Goal: Information Seeking & Learning: Find specific fact

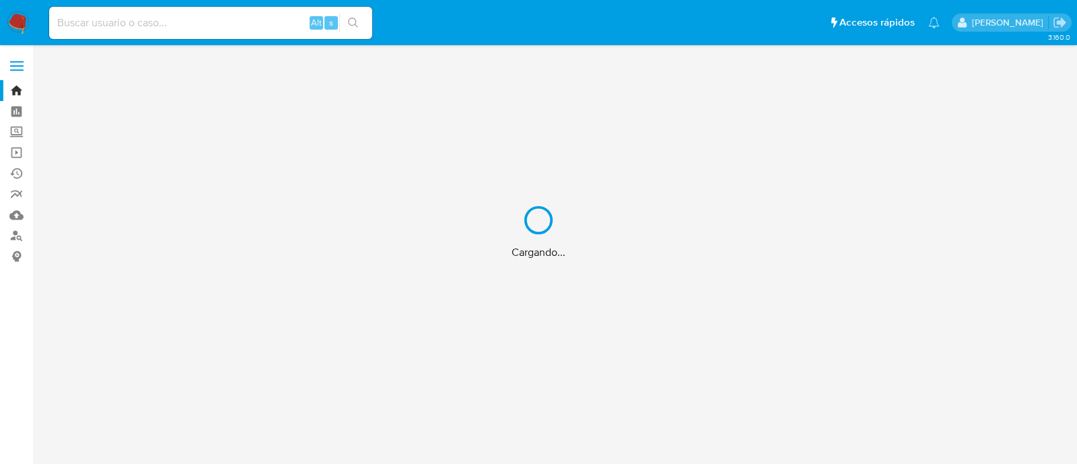
click at [195, 15] on div "Cargando..." at bounding box center [538, 232] width 1077 height 464
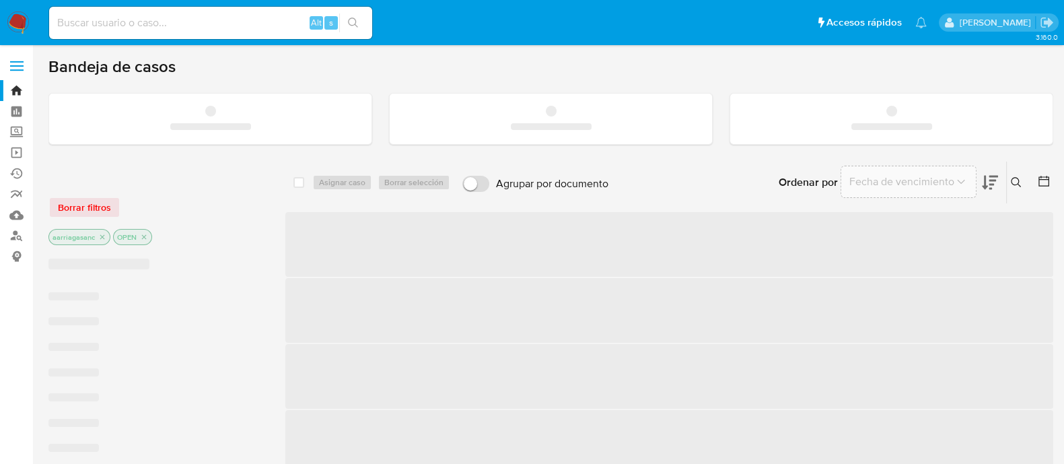
click at [197, 22] on input at bounding box center [210, 22] width 323 height 17
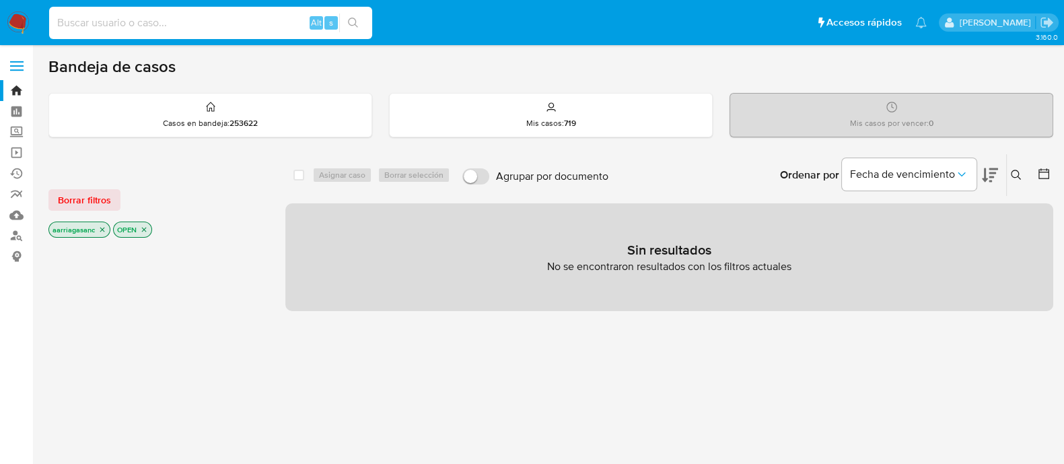
paste input "1877059654"
type input "1877059654"
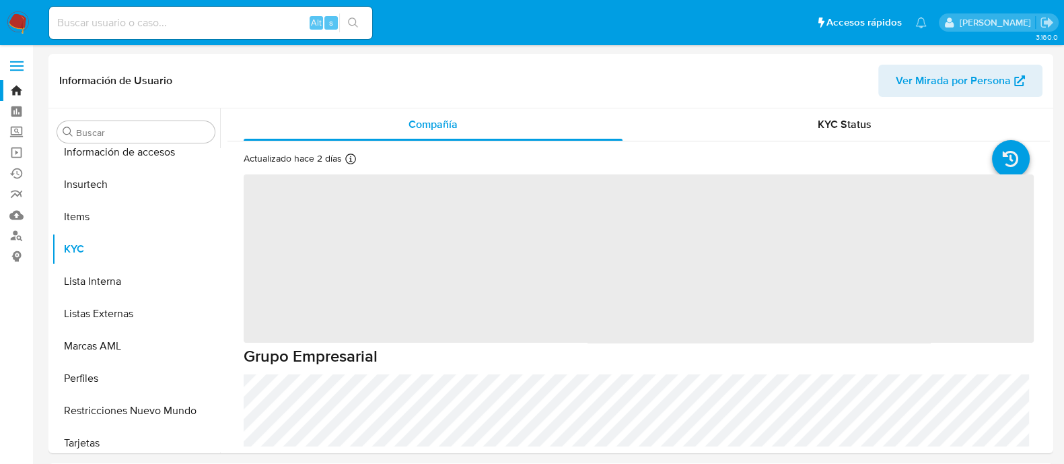
scroll to position [568, 0]
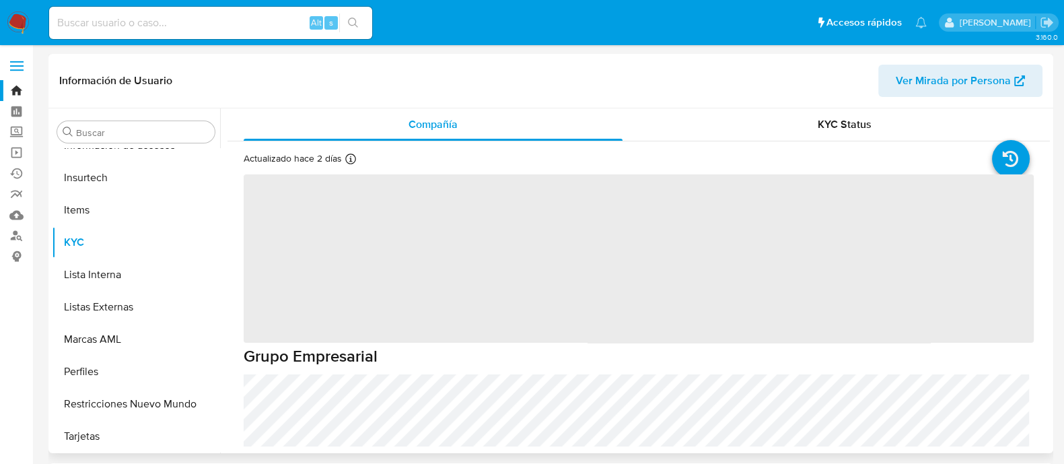
select select "10"
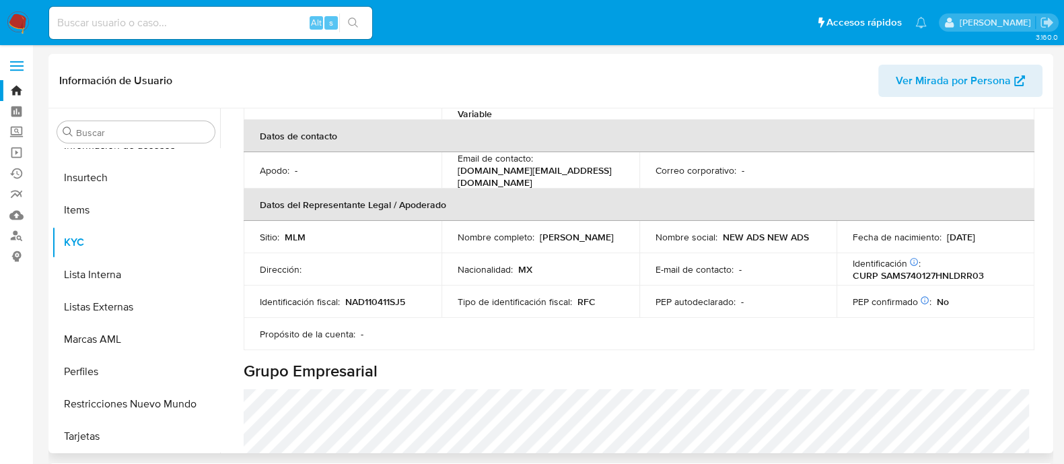
scroll to position [336, 0]
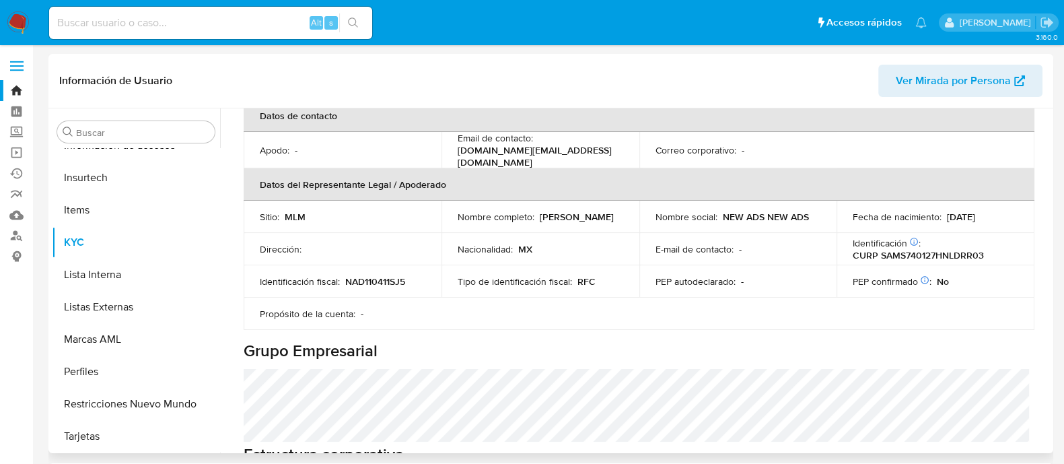
copy p "Sergio Alberto Saide Marcos"
drag, startPoint x: 454, startPoint y: 218, endPoint x: 579, endPoint y: 223, distance: 124.6
click at [579, 223] on td "Nombre completo : Sergio Alberto Saide Marcos" at bounding box center [540, 217] width 198 height 32
click at [955, 249] on p "CURP SAMS740127HNLDRR03" at bounding box center [918, 255] width 131 height 12
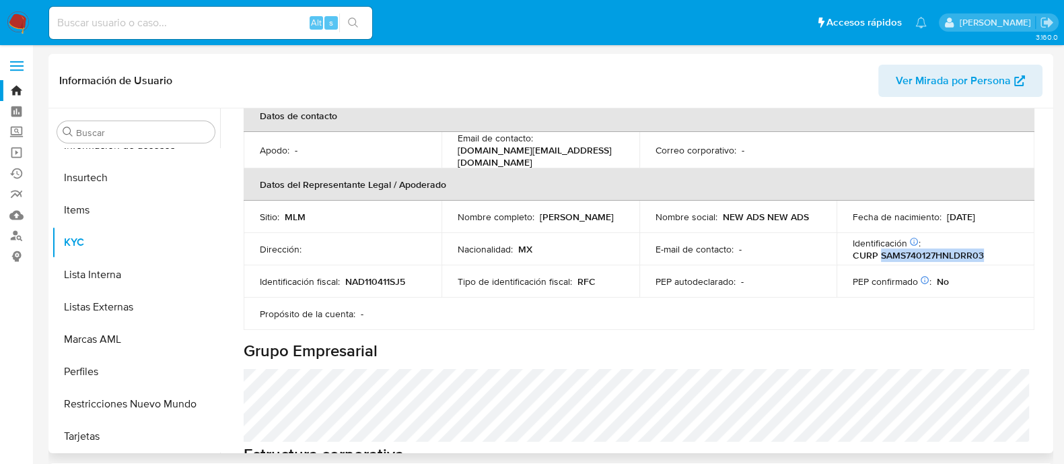
copy p "SAMS740127HNLDRR03"
drag, startPoint x: 944, startPoint y: 211, endPoint x: 992, endPoint y: 210, distance: 47.8
click at [992, 211] on div "Fecha de nacimiento : 27/01/1974" at bounding box center [936, 217] width 166 height 12
copy p "27/01/1974"
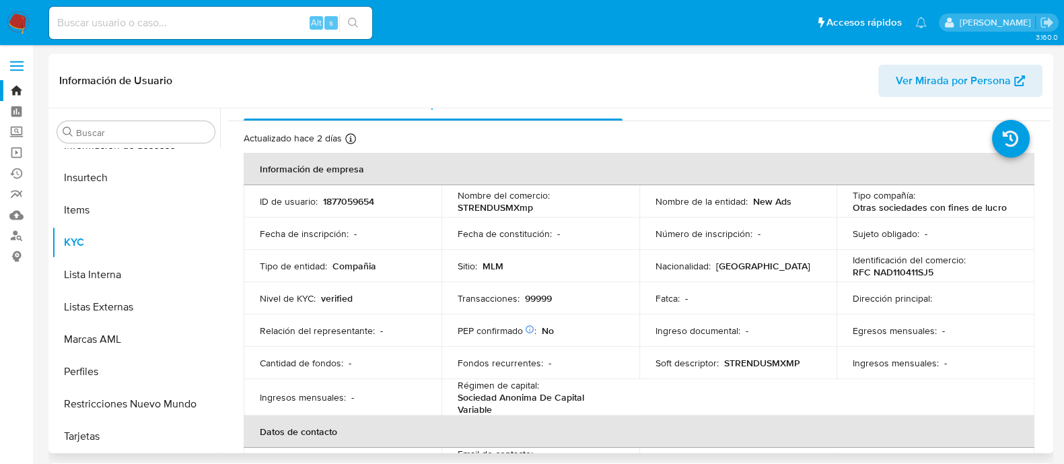
scroll to position [0, 0]
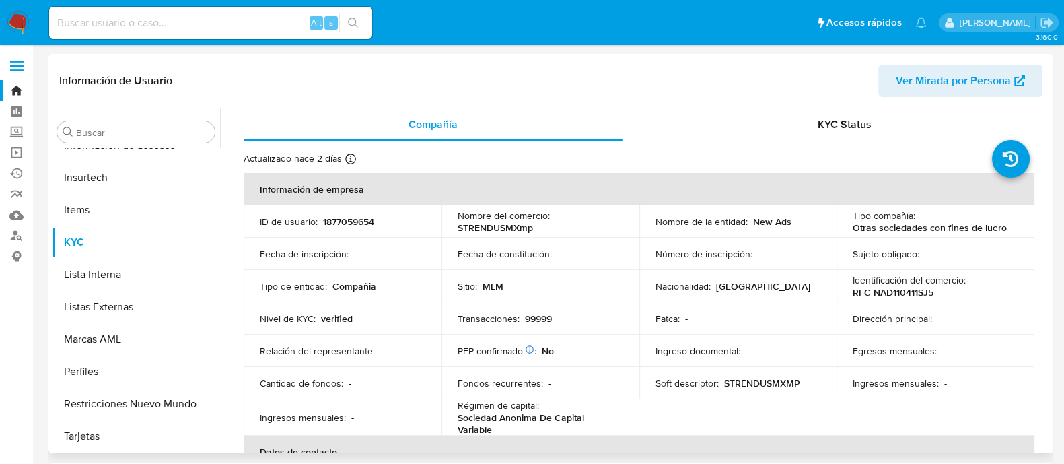
click at [969, 75] on span "Ver Mirada por Persona" at bounding box center [953, 81] width 115 height 32
drag, startPoint x: 745, startPoint y: 225, endPoint x: 802, endPoint y: 223, distance: 56.6
click at [801, 223] on div "Nombre de la entidad : New Ads" at bounding box center [738, 221] width 166 height 12
copy div "New Ads"
click at [872, 295] on p "RFC NAD110411SJ5" at bounding box center [893, 292] width 81 height 12
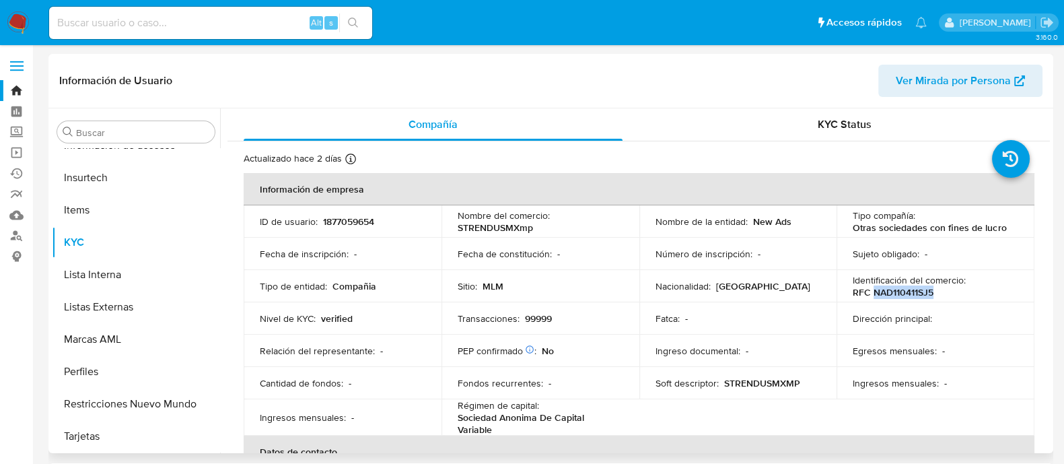
click at [872, 295] on p "RFC NAD110411SJ5" at bounding box center [893, 292] width 81 height 12
copy p "NAD110411SJ5"
click at [247, 20] on input at bounding box center [210, 22] width 323 height 17
paste input "2289588786"
type input "2289588786"
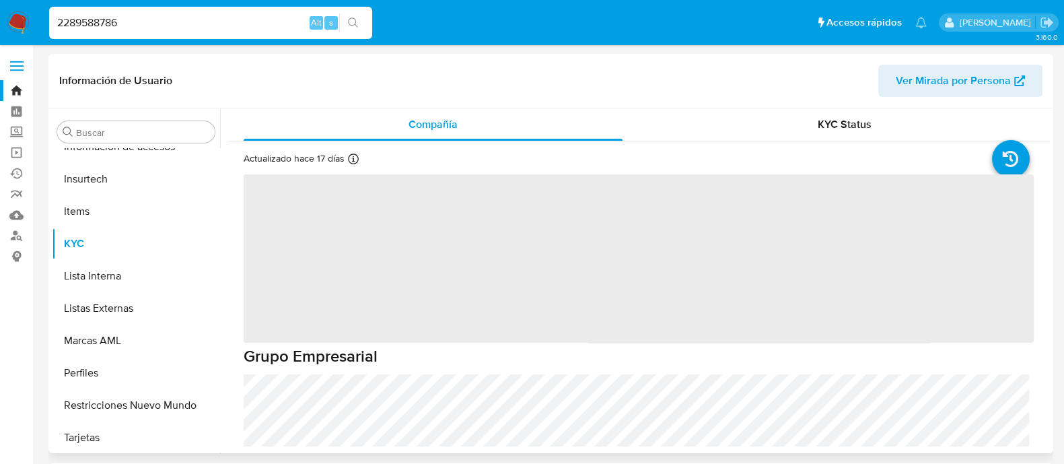
scroll to position [568, 0]
select select "10"
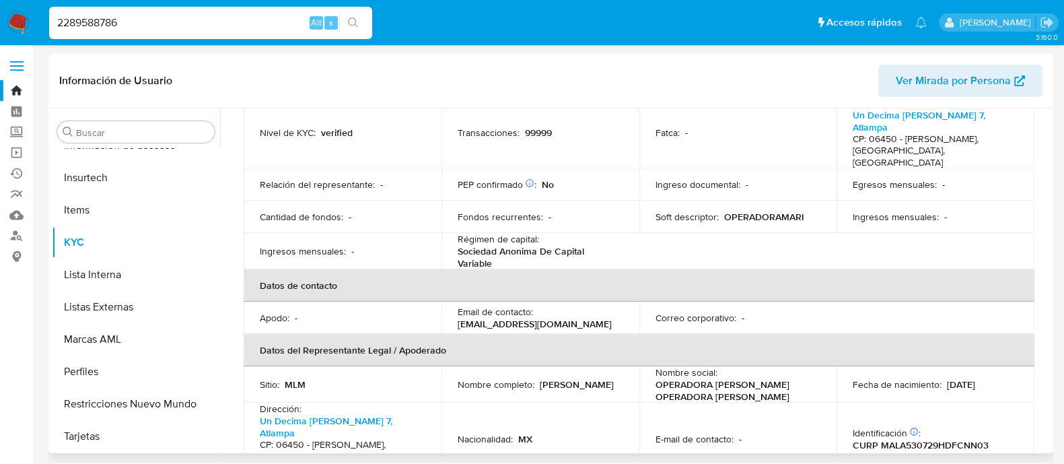
scroll to position [336, 0]
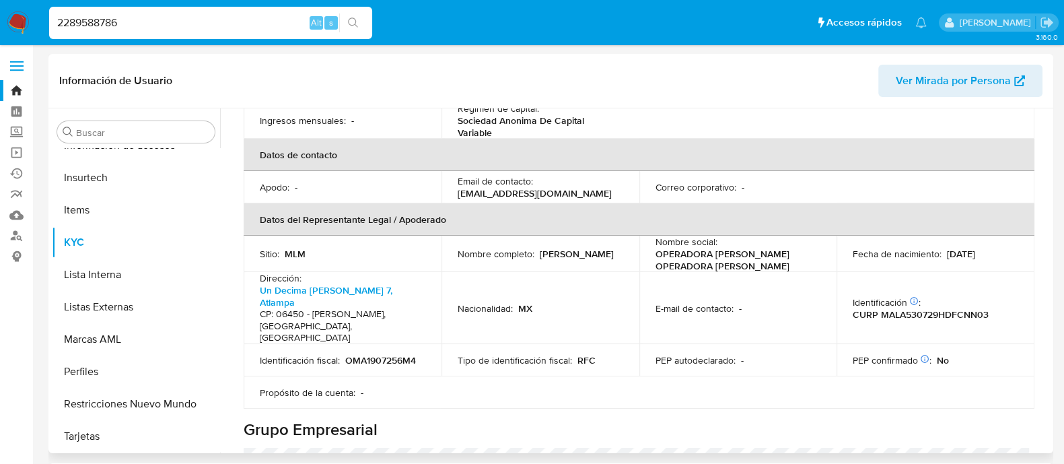
copy p "Jose Antonio Macias Luna"
drag, startPoint x: 457, startPoint y: 247, endPoint x: 651, endPoint y: 316, distance: 205.8
click at [574, 248] on div "Nombre completo : Jose Antonio Macias Luna" at bounding box center [541, 254] width 166 height 12
click at [929, 308] on p "CURP MALA530729HDFCNN03" at bounding box center [921, 314] width 136 height 12
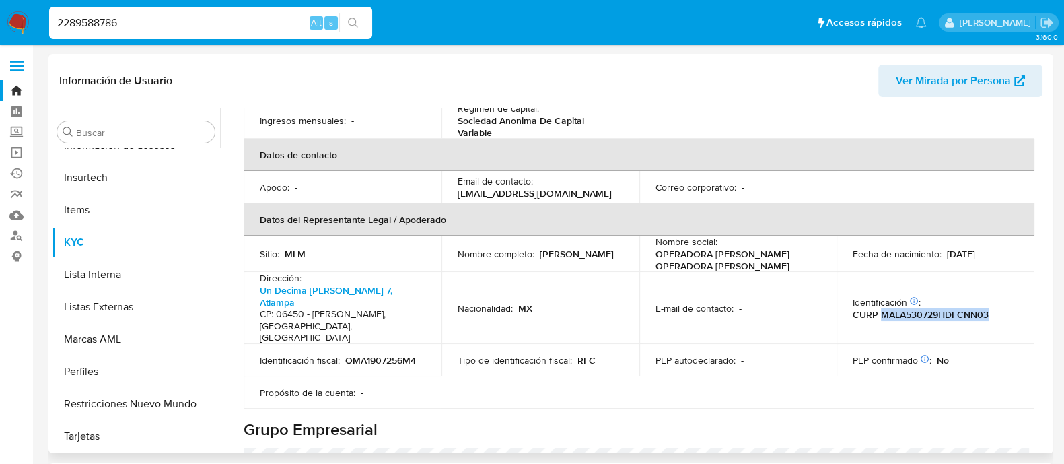
copy p "MALA530729HDFCNN03"
copy div "29/07/1953"
drag, startPoint x: 950, startPoint y: 240, endPoint x: 999, endPoint y: 239, distance: 49.8
click at [999, 248] on div "Fecha de nacimiento : 29/07/1953" at bounding box center [936, 254] width 166 height 12
click at [323, 308] on h4 "CP: 06450 - Cuauhtémoc, Distrito Federal, Mexico" at bounding box center [340, 326] width 160 height 36
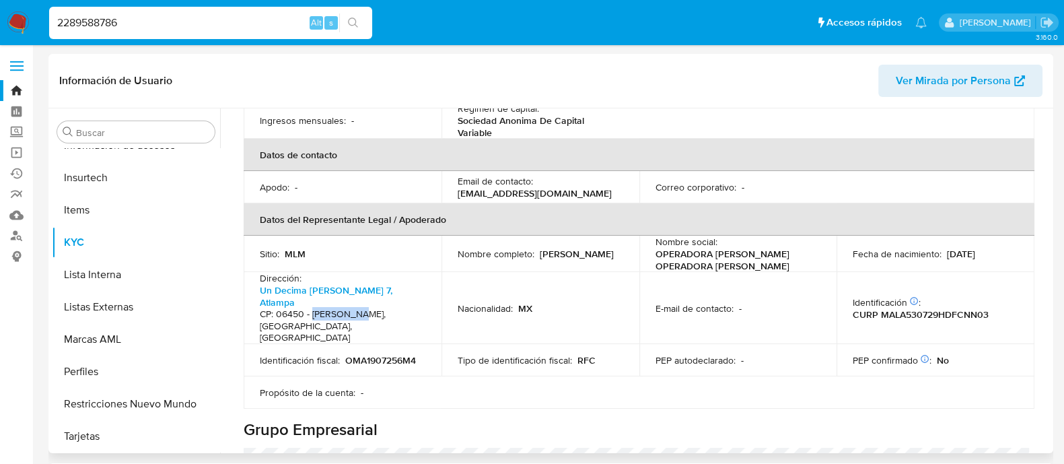
click at [323, 308] on h4 "CP: 06450 - Cuauhtémoc, Distrito Federal, Mexico" at bounding box center [340, 326] width 160 height 36
copy h4 "Cuauhtémoc"
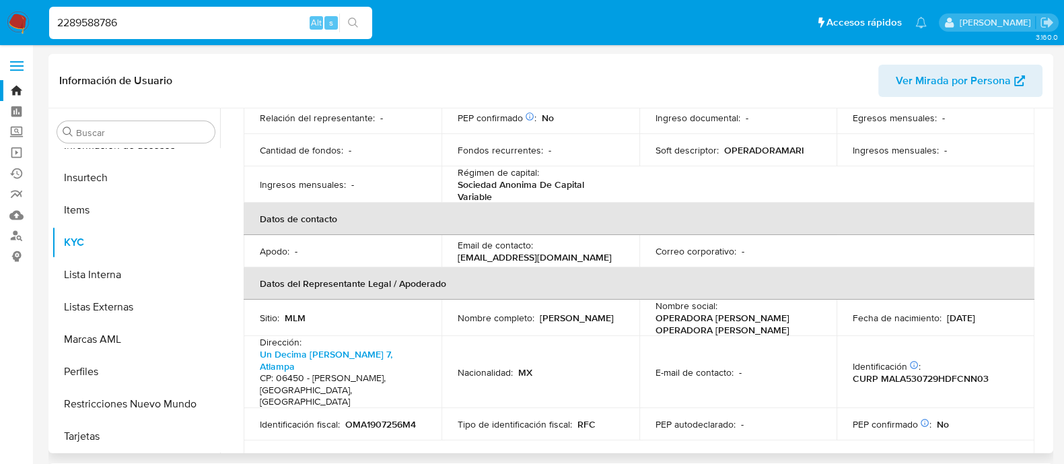
scroll to position [272, 0]
click at [505, 251] on p "operadoramarisel01@gmail.com" at bounding box center [535, 257] width 154 height 12
copy p "operadoramarisel01"
click at [505, 251] on p "operadoramarisel01@gmail.com" at bounding box center [535, 257] width 154 height 12
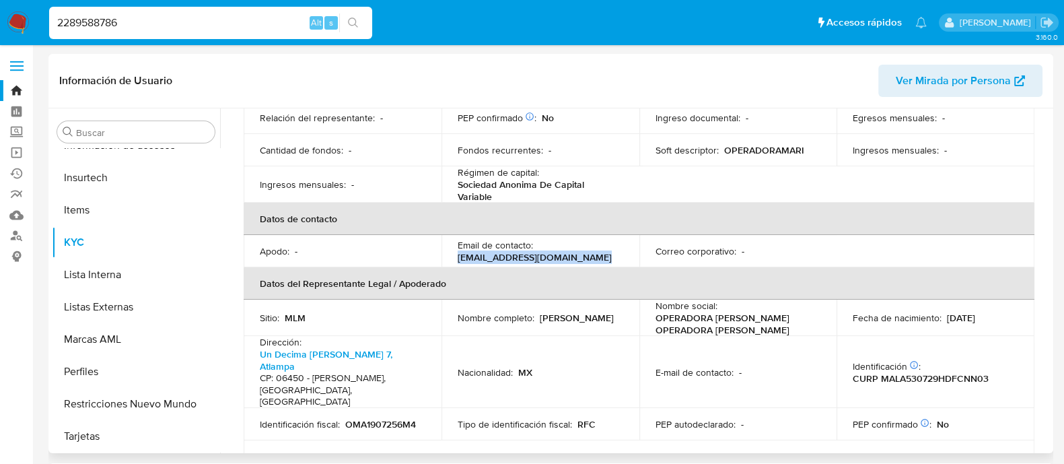
drag, startPoint x: 457, startPoint y: 244, endPoint x: 592, endPoint y: 247, distance: 135.3
click at [592, 247] on div "Email de contacto : operadoramarisel01@gmail.com" at bounding box center [541, 251] width 166 height 24
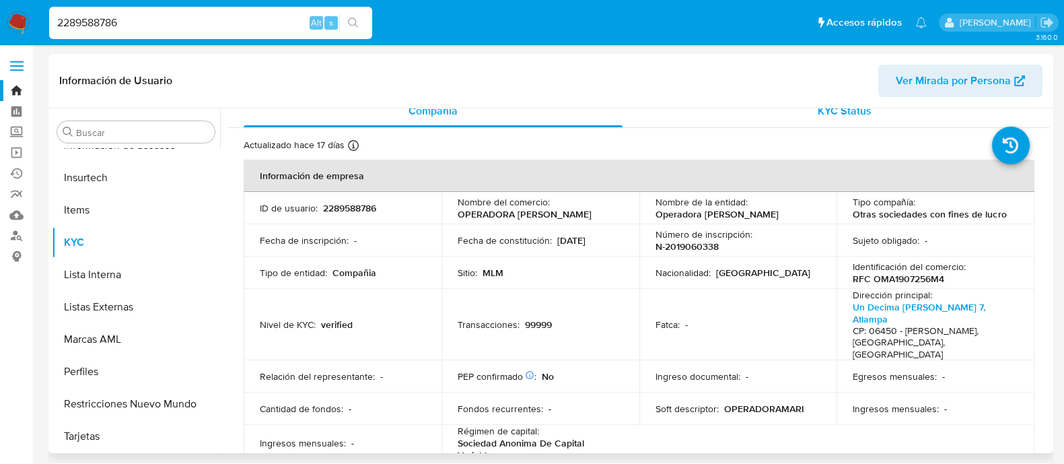
scroll to position [0, 0]
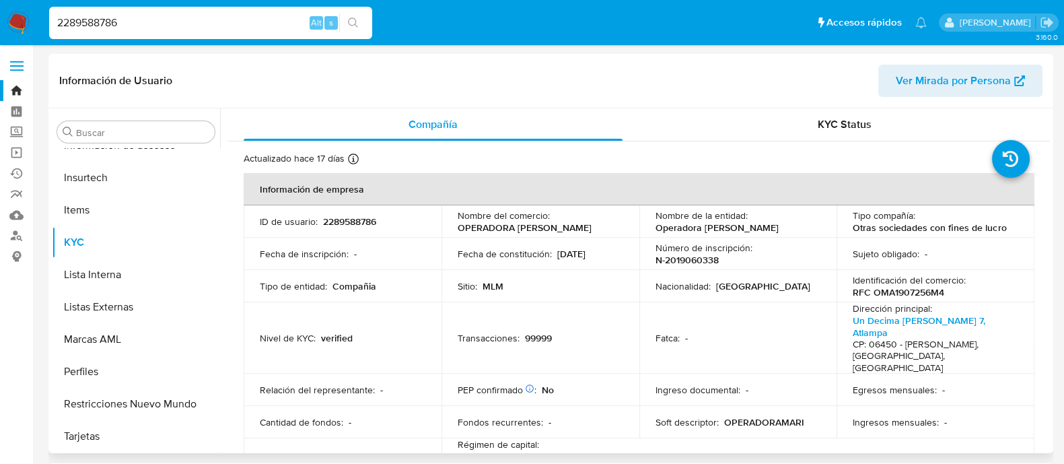
click at [970, 90] on span "Ver Mirada por Persona" at bounding box center [953, 81] width 115 height 32
drag, startPoint x: 653, startPoint y: 223, endPoint x: 752, endPoint y: 225, distance: 99.6
click at [752, 225] on div "Nombre de la entidad : Operadora Marisel" at bounding box center [738, 221] width 166 height 24
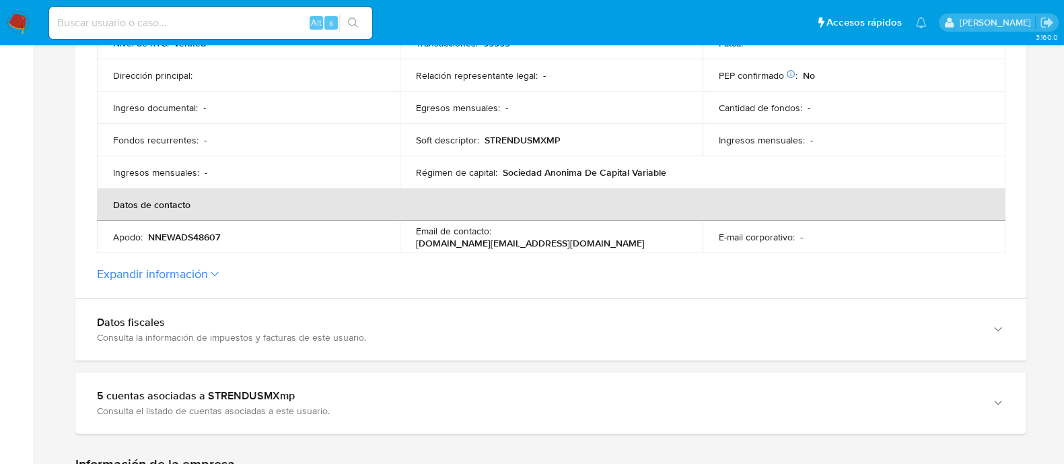
scroll to position [505, 0]
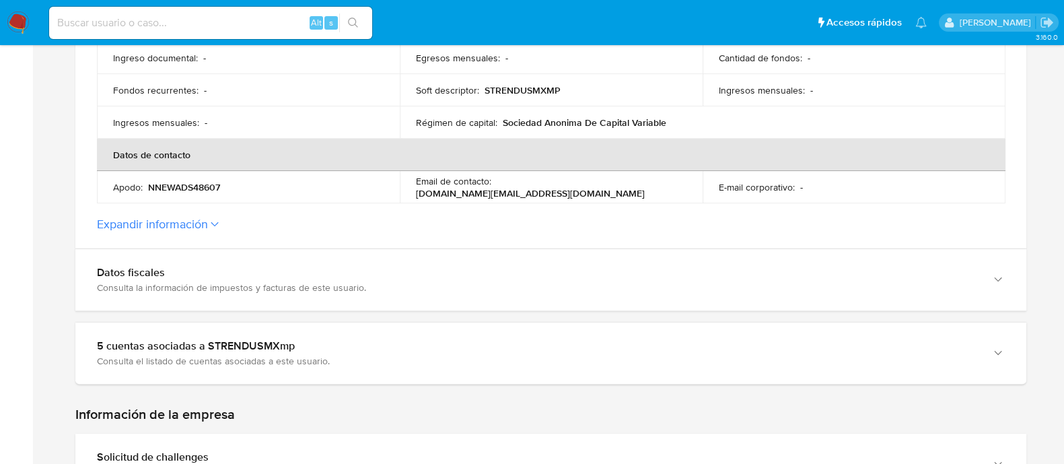
click at [211, 227] on label "Expandir información" at bounding box center [551, 224] width 908 height 15
click at [208, 227] on button "Expandir información" at bounding box center [152, 224] width 111 height 15
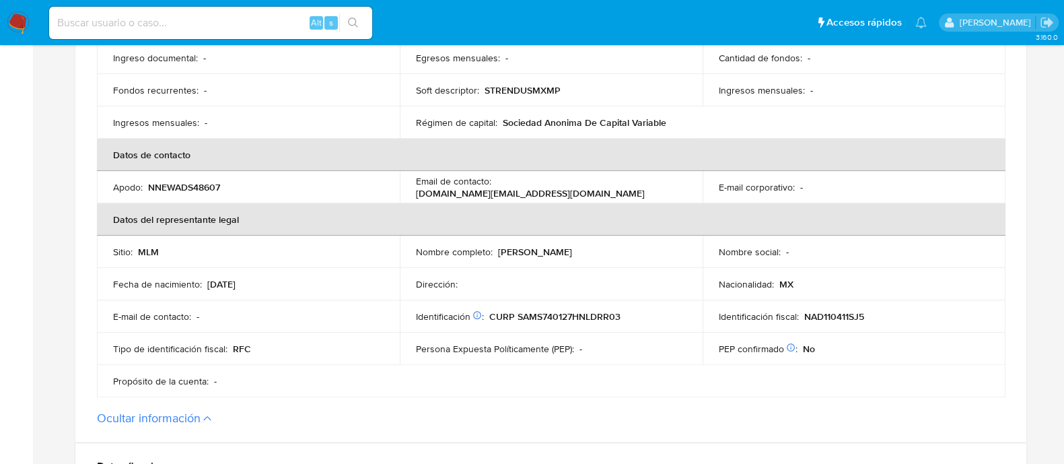
drag, startPoint x: 495, startPoint y: 185, endPoint x: 612, endPoint y: 188, distance: 117.8
click at [612, 188] on div "Email de contacto : pagos.online@logrand.com" at bounding box center [551, 187] width 271 height 24
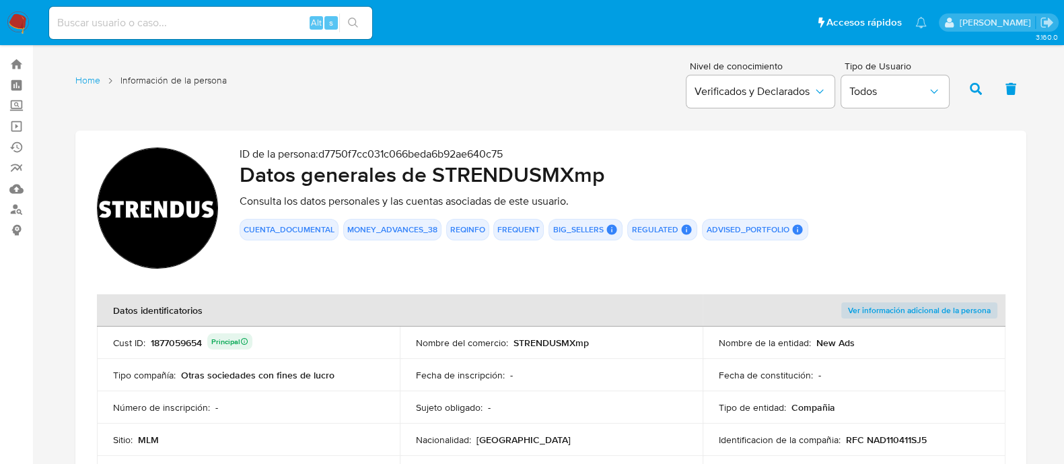
scroll to position [0, 0]
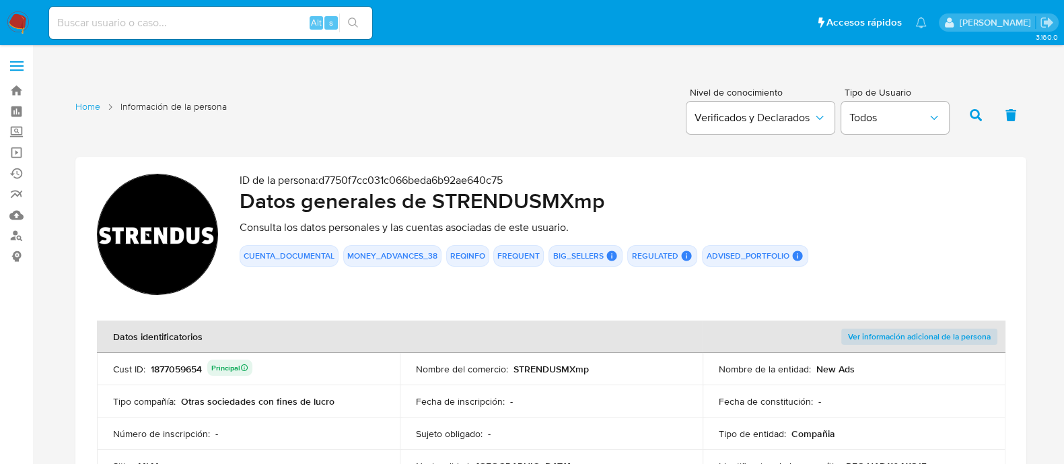
click at [917, 338] on span "Ver información adicional de la persona" at bounding box center [919, 336] width 143 height 13
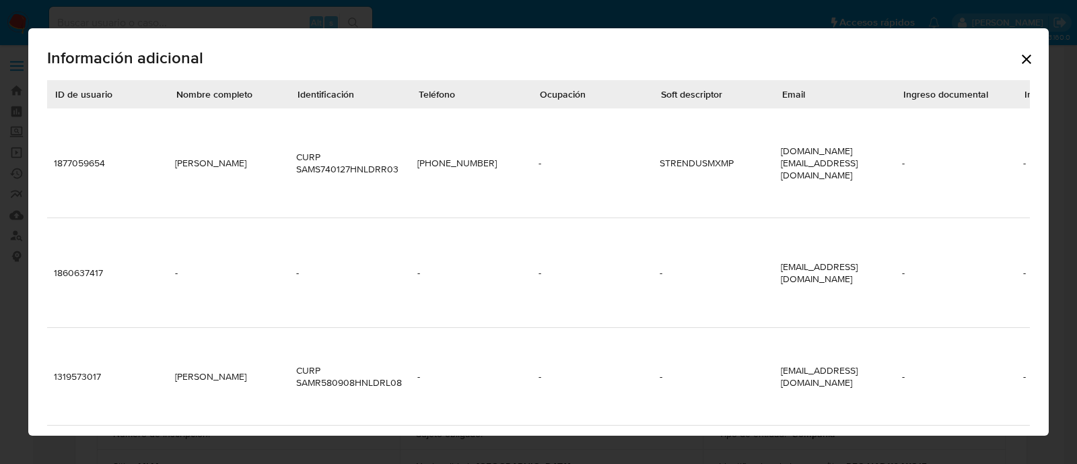
drag, startPoint x: 418, startPoint y: 149, endPoint x: 471, endPoint y: 151, distance: 53.2
click at [471, 151] on td "(81) 12441201" at bounding box center [471, 163] width 121 height 110
click at [1027, 67] on icon "Cerrar" at bounding box center [1026, 59] width 16 height 16
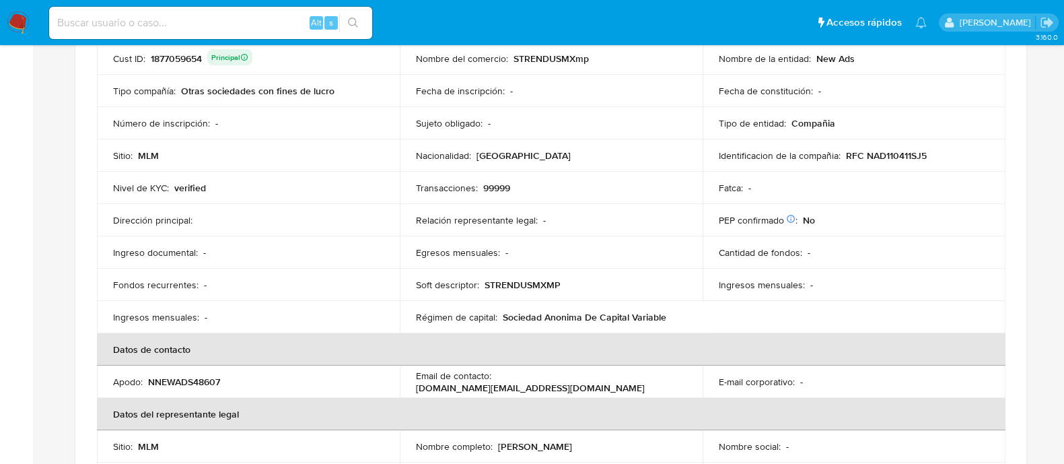
scroll to position [336, 0]
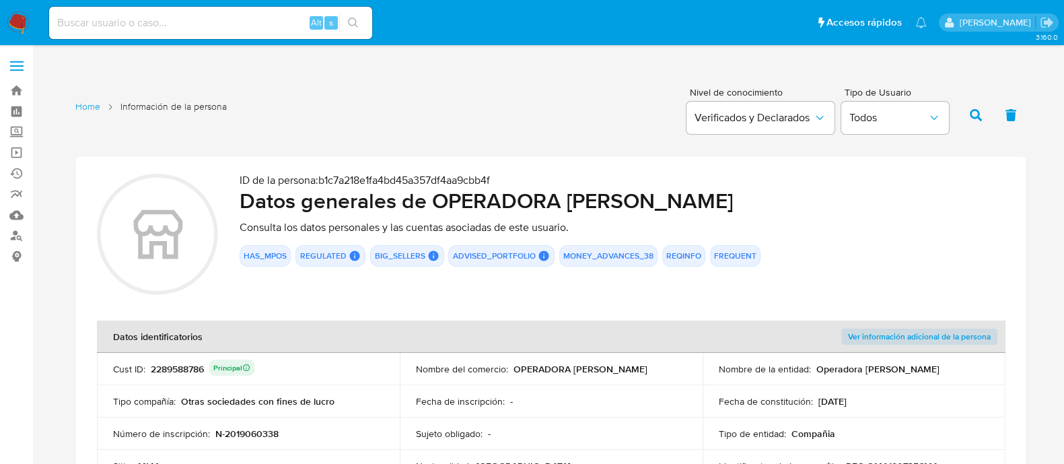
click at [884, 334] on span "Ver información adicional de la persona" at bounding box center [919, 336] width 143 height 13
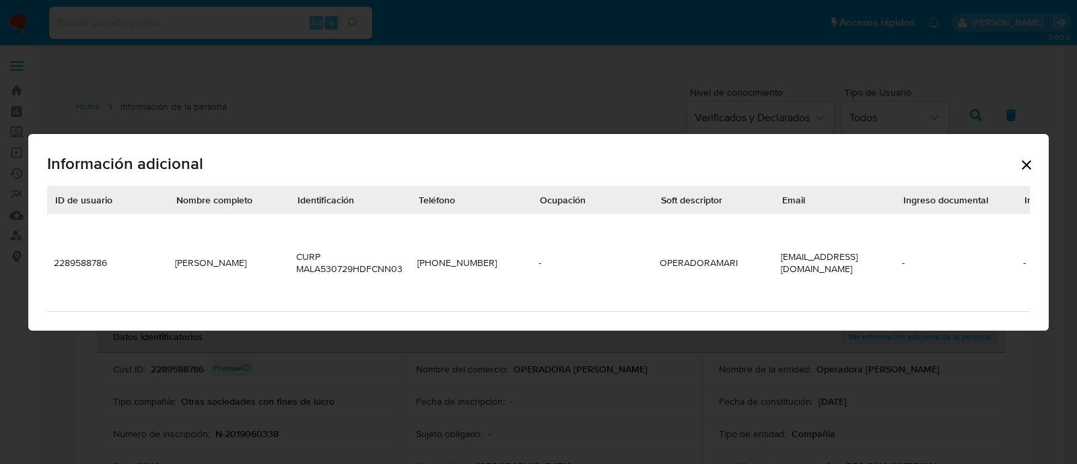
drag, startPoint x: 418, startPoint y: 256, endPoint x: 499, endPoint y: 256, distance: 80.8
click at [499, 256] on td "[PHONE_NUMBER]" at bounding box center [471, 263] width 121 height 98
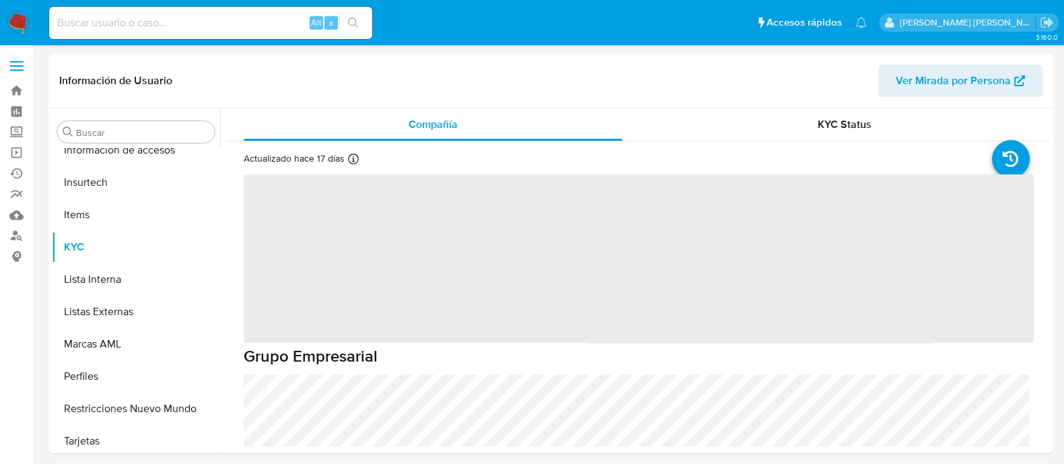
scroll to position [568, 0]
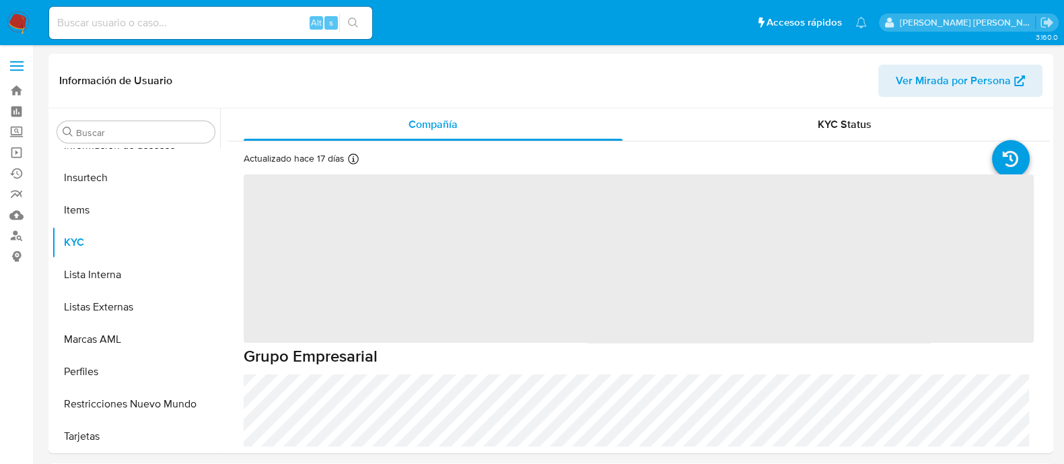
select select "10"
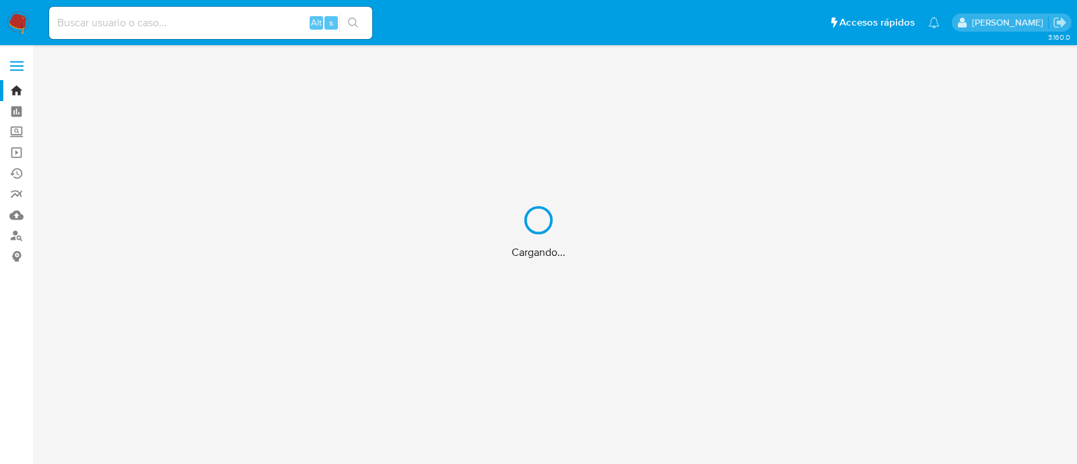
click at [182, 23] on div "Cargando..." at bounding box center [538, 232] width 1077 height 464
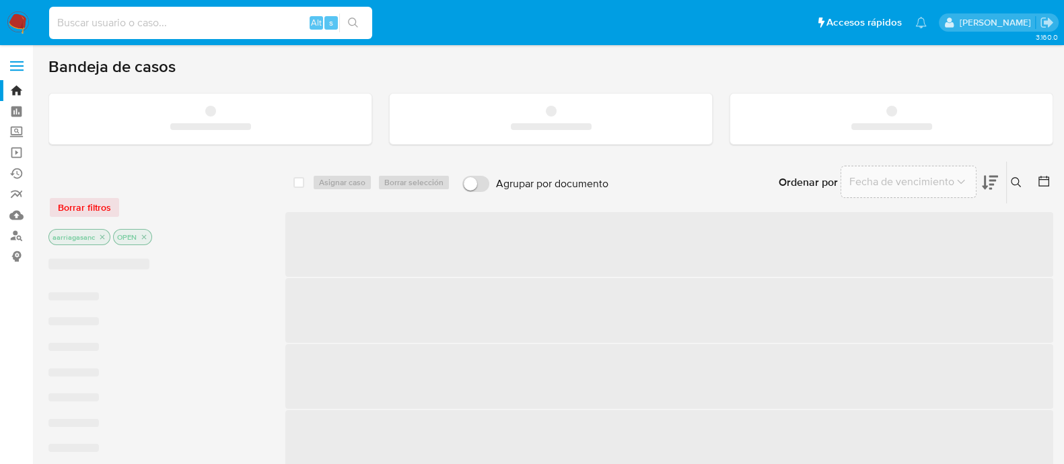
click at [181, 23] on input at bounding box center [210, 22] width 323 height 17
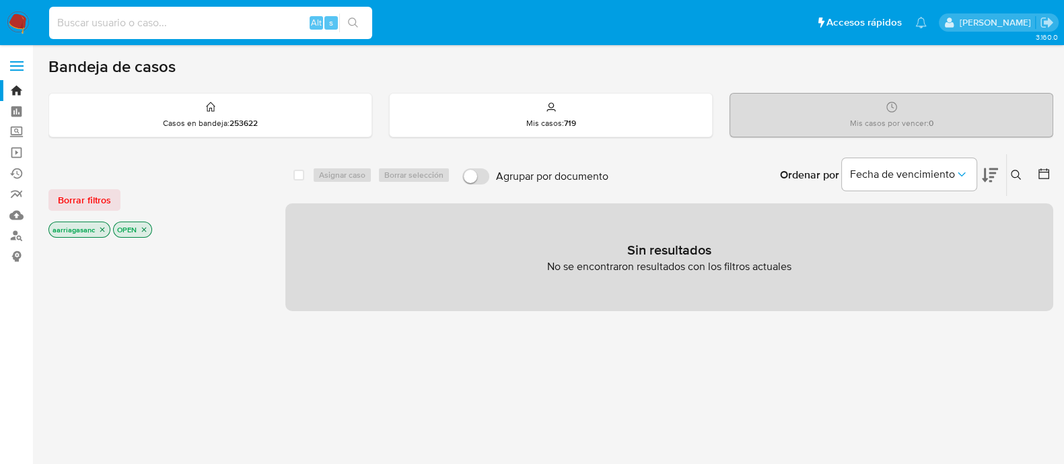
paste input "304011740"
type input "304011740"
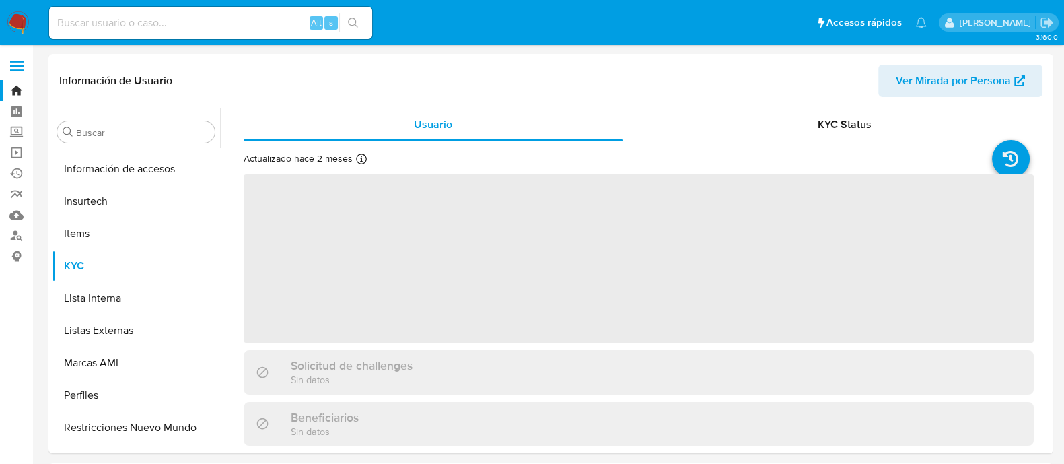
scroll to position [568, 0]
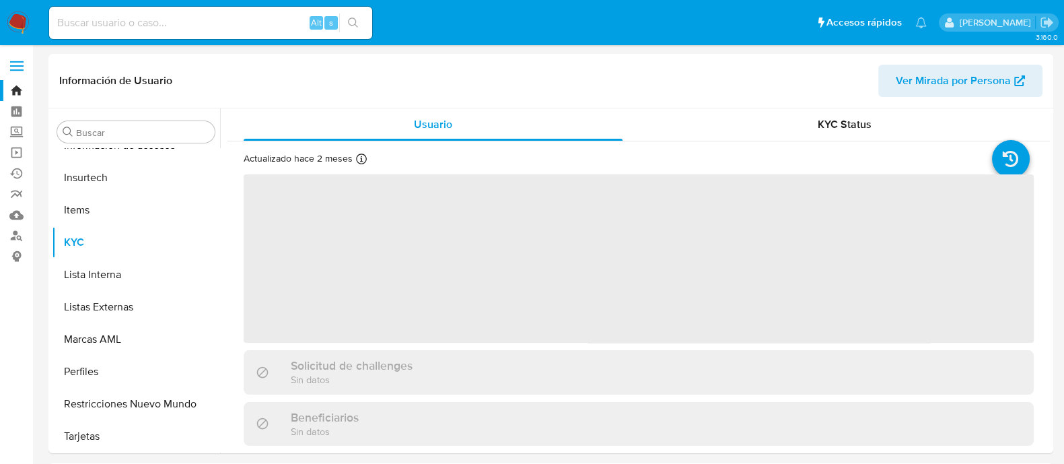
select select "10"
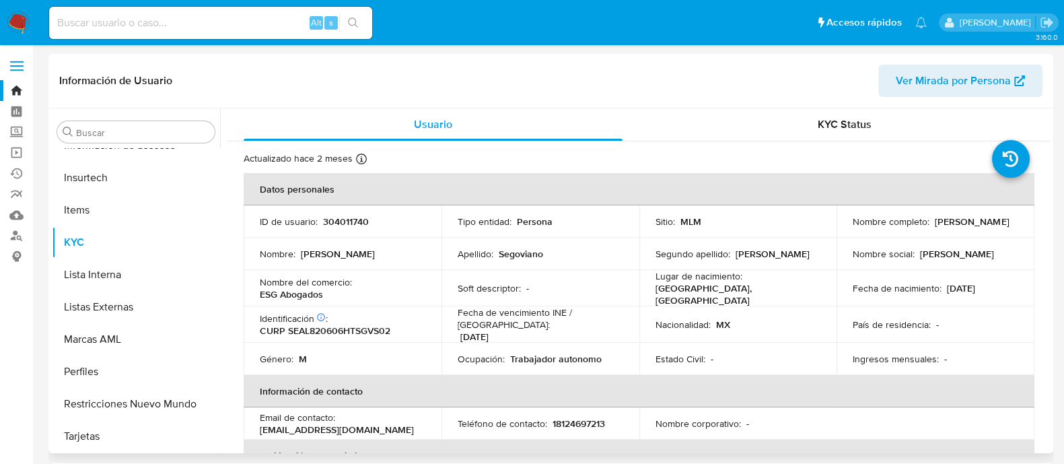
copy p "Luis Antonio Segoviano Avila"
drag, startPoint x: 841, startPoint y: 225, endPoint x: 997, endPoint y: 223, distance: 155.5
click at [997, 223] on td "Nombre completo : Luis Antonio Segoviano Avila" at bounding box center [936, 221] width 198 height 32
click at [320, 325] on p "CURP SEAL820606HTSGVS02" at bounding box center [325, 330] width 131 height 12
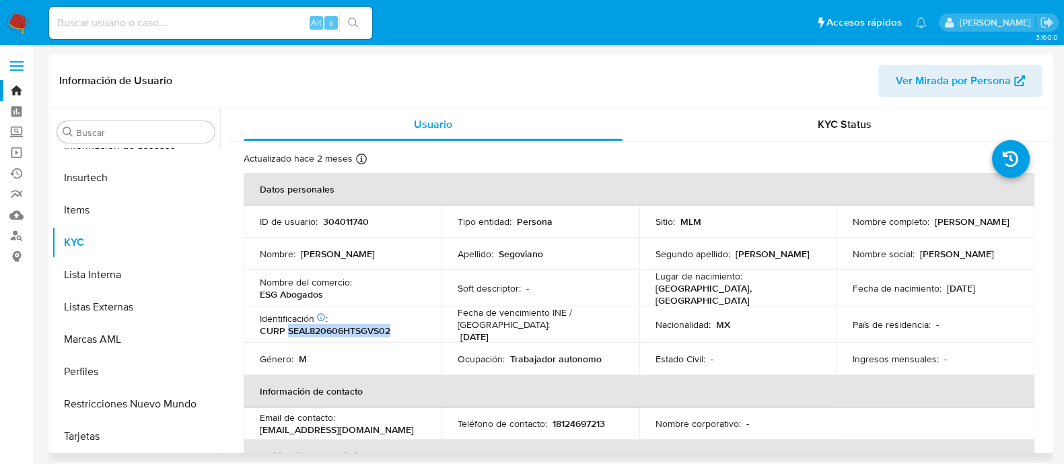
copy p "SEAL820606HTSGVS02"
drag, startPoint x: 942, startPoint y: 285, endPoint x: 999, endPoint y: 287, distance: 57.2
click at [999, 287] on div "Fecha de nacimiento : 06/06/1982" at bounding box center [936, 288] width 166 height 12
copy p "06/06/1982"
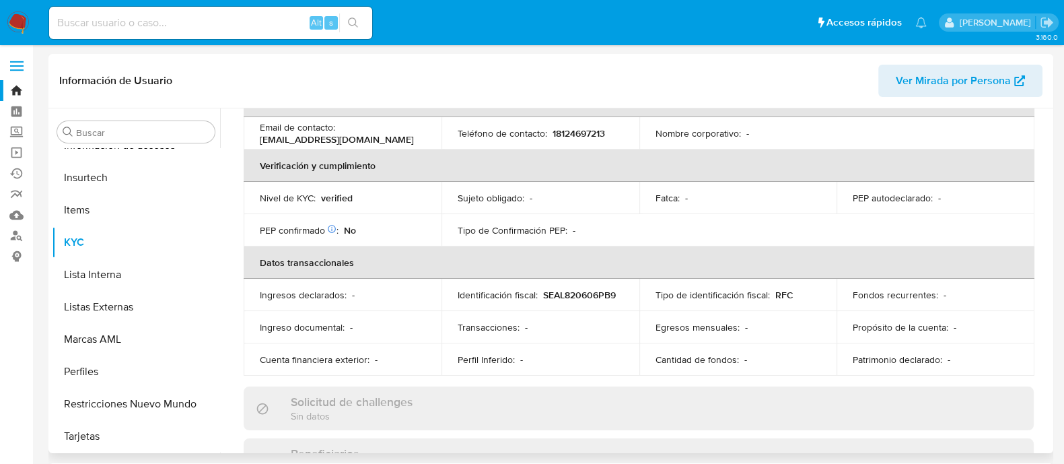
scroll to position [256, 0]
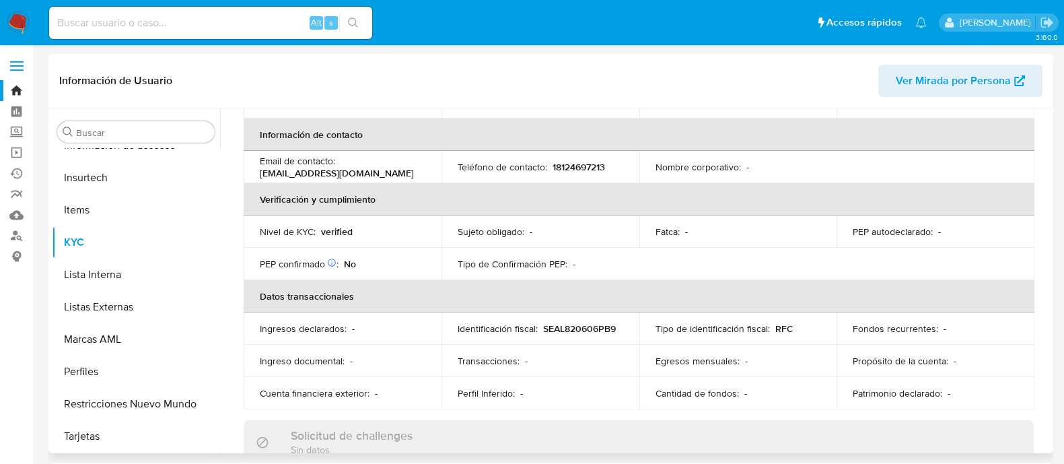
click at [332, 167] on p "lsegoviano@esgabogados.com" at bounding box center [337, 173] width 154 height 12
copy div "Email de contacto : lsegoviano@esgabogados.com"
click at [321, 170] on td "Email de contacto : lsegoviano@esgabogados.com" at bounding box center [343, 167] width 198 height 32
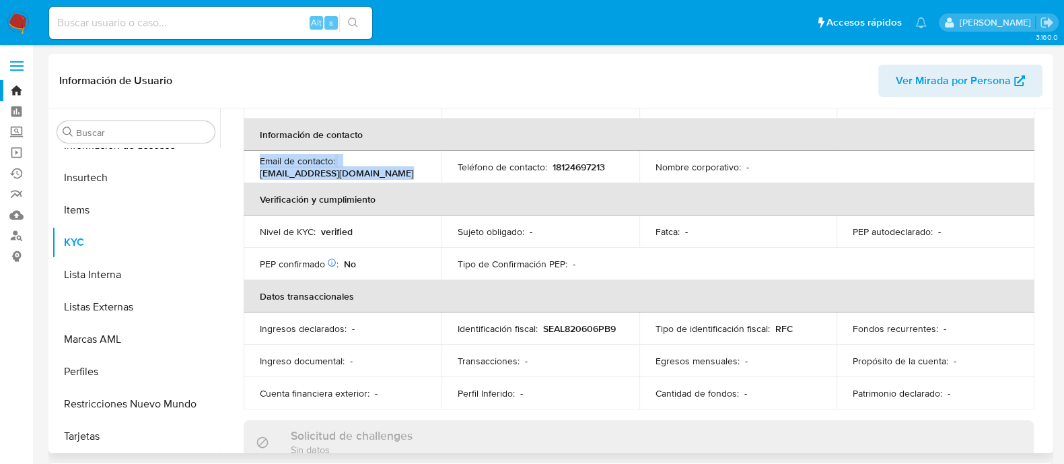
click at [252, 164] on td "Email de contacto : lsegoviano@esgabogados.com" at bounding box center [343, 167] width 198 height 32
drag, startPoint x: 256, startPoint y: 164, endPoint x: 408, endPoint y: 163, distance: 152.1
click at [408, 163] on td "Email de contacto : lsegoviano@esgabogados.com" at bounding box center [343, 167] width 198 height 32
copy p "lsegoviano@esgabogados.com"
click at [555, 161] on p "18124697213" at bounding box center [579, 167] width 52 height 12
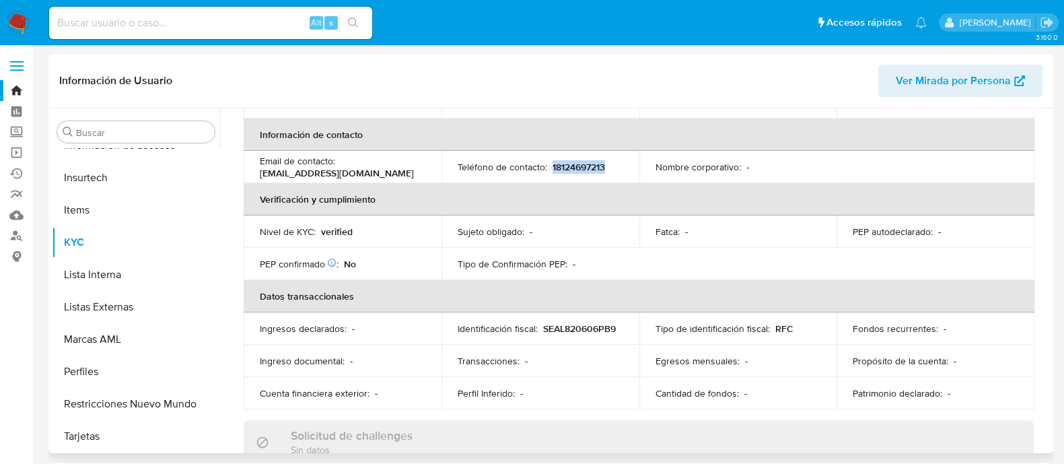
click at [555, 161] on p "18124697213" at bounding box center [579, 167] width 52 height 12
copy p "18124697213"
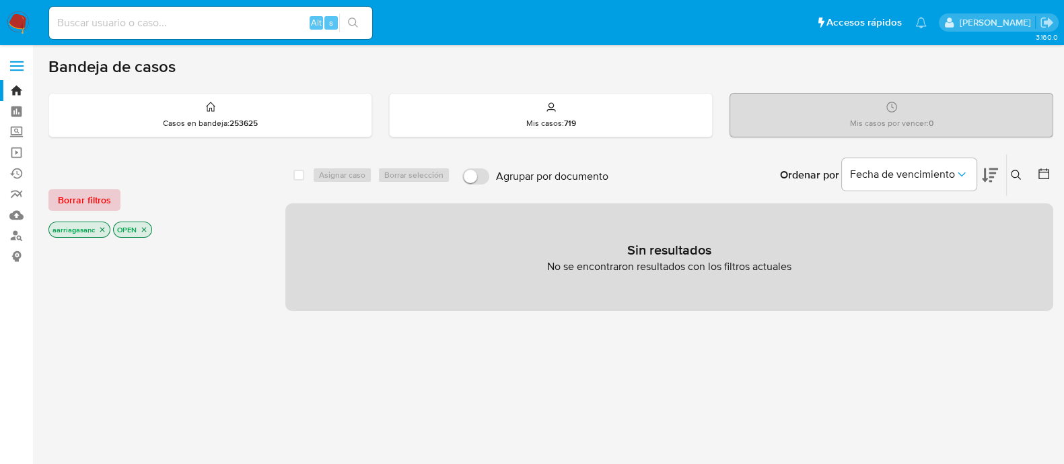
click at [96, 207] on span "Borrar filtros" at bounding box center [84, 199] width 53 height 19
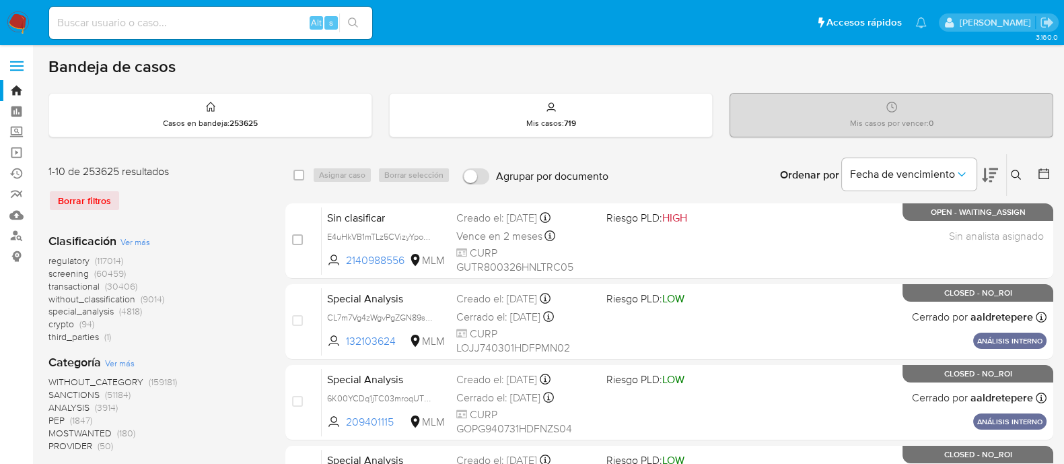
click at [83, 396] on span "SANCTIONS" at bounding box center [73, 394] width 51 height 13
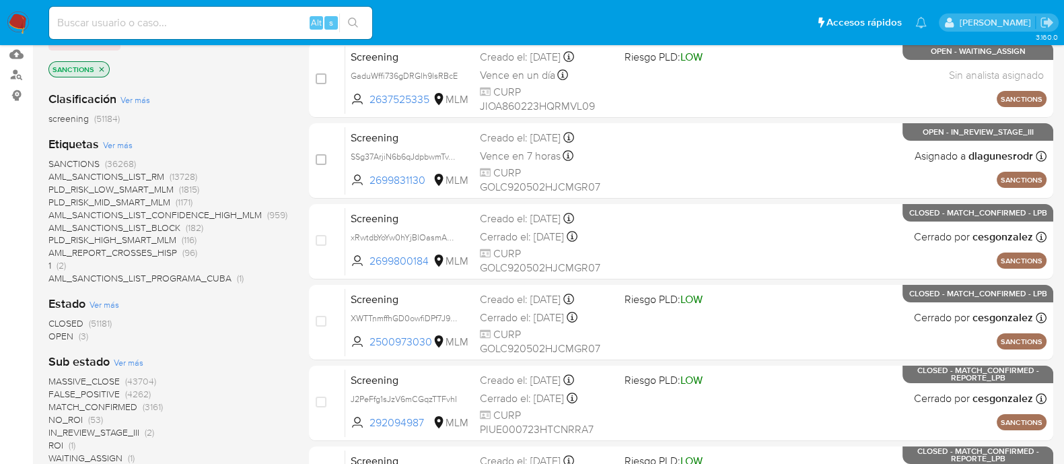
scroll to position [168, 0]
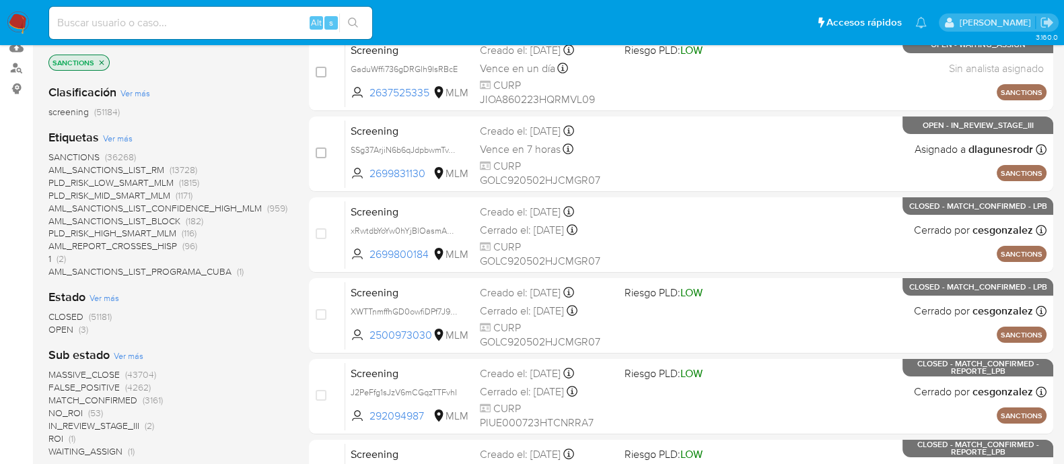
click at [59, 326] on span "OPEN" at bounding box center [60, 328] width 25 height 13
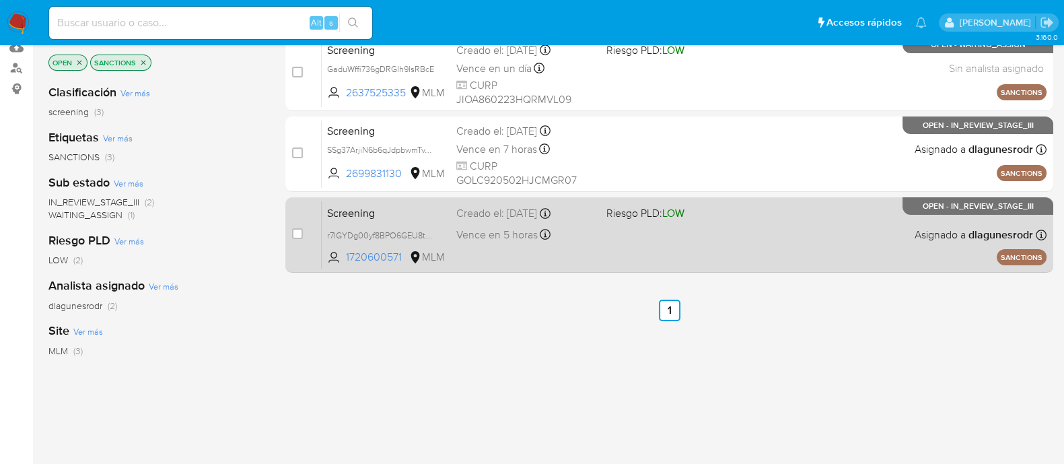
scroll to position [83, 0]
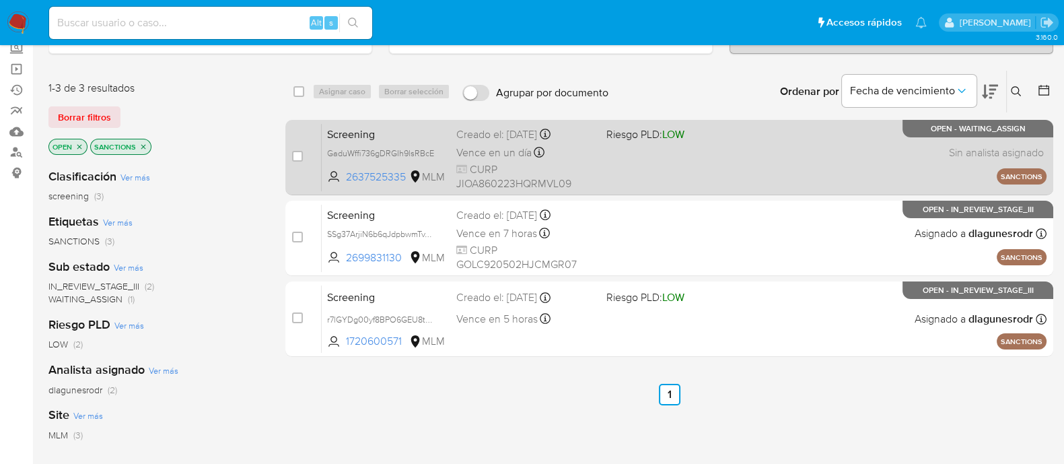
click at [722, 164] on div "Screening GaduWffi736gDRGIh9lsRBcE 2637525335 MLM Riesgo PLD: LOW Creado el: 18…" at bounding box center [684, 157] width 725 height 68
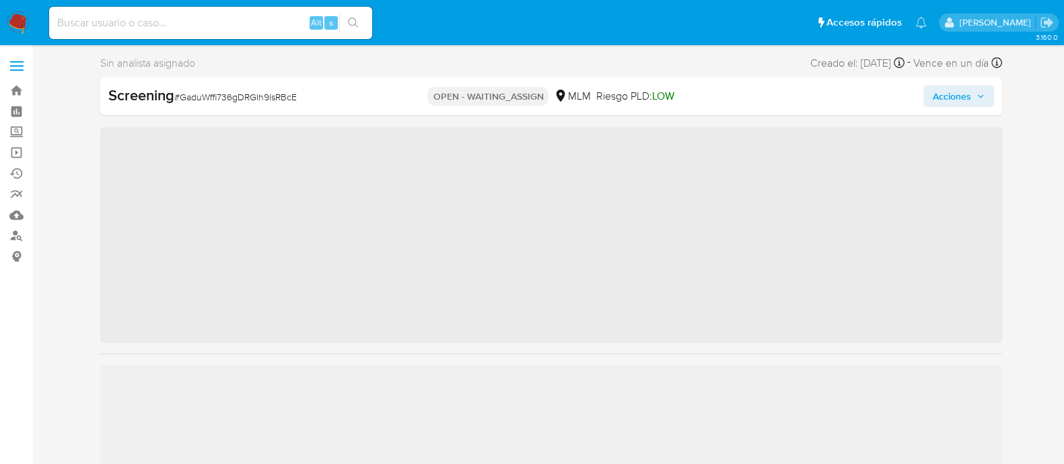
scroll to position [568, 0]
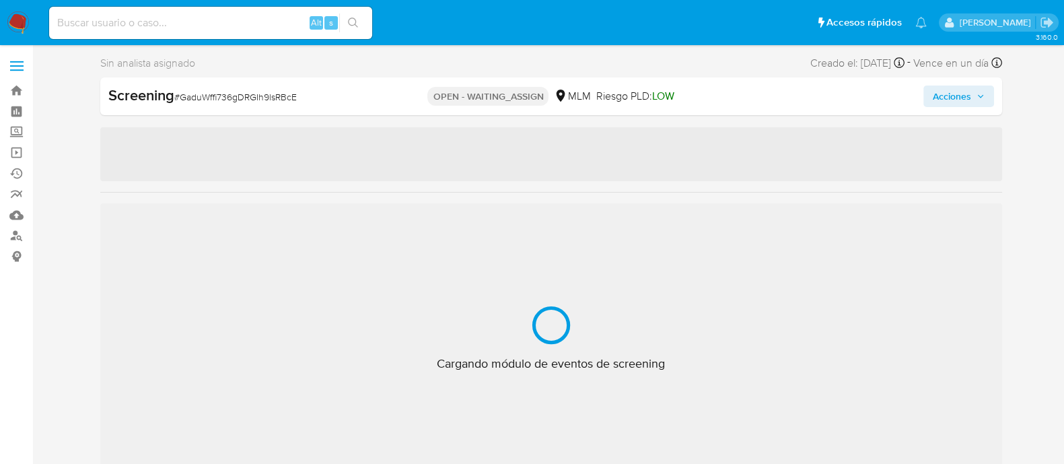
select select "10"
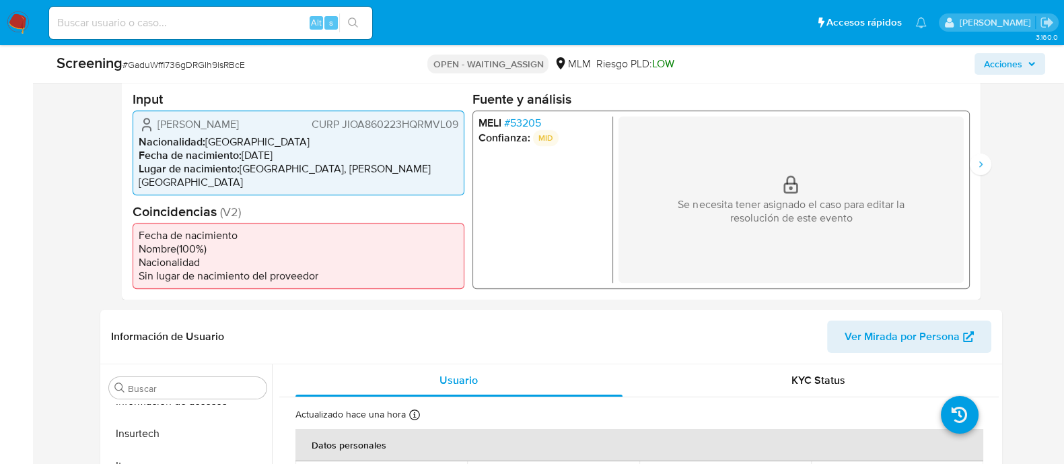
scroll to position [336, 0]
